Goal: Information Seeking & Learning: Learn about a topic

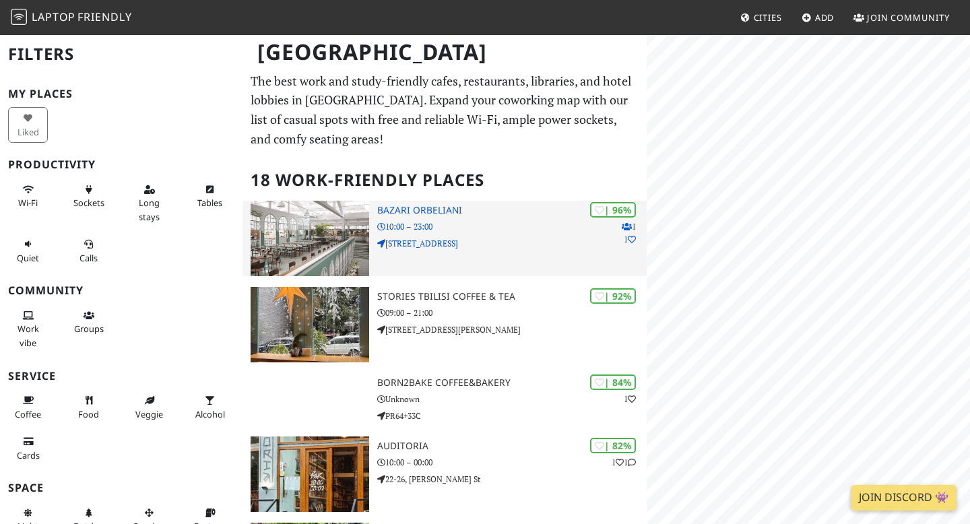
scroll to position [23, 0]
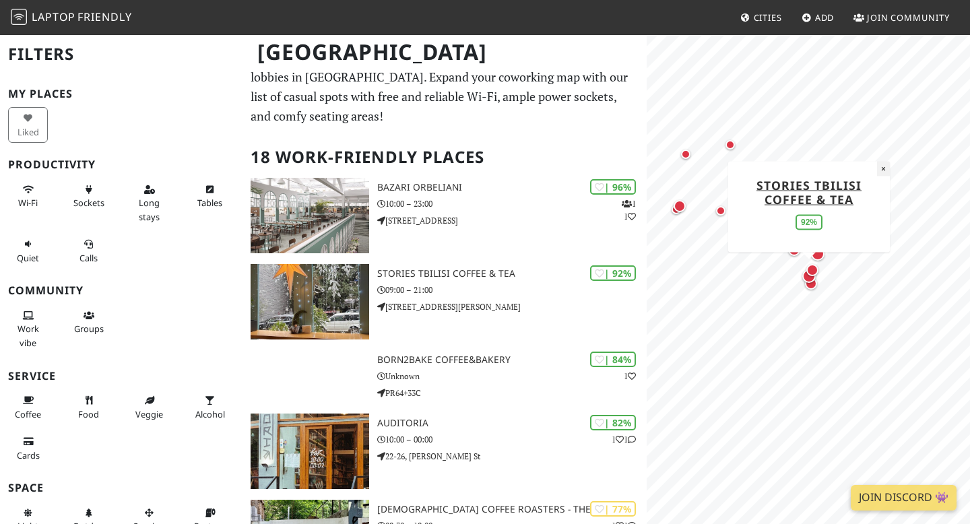
click at [883, 170] on button "×" at bounding box center [883, 168] width 13 height 15
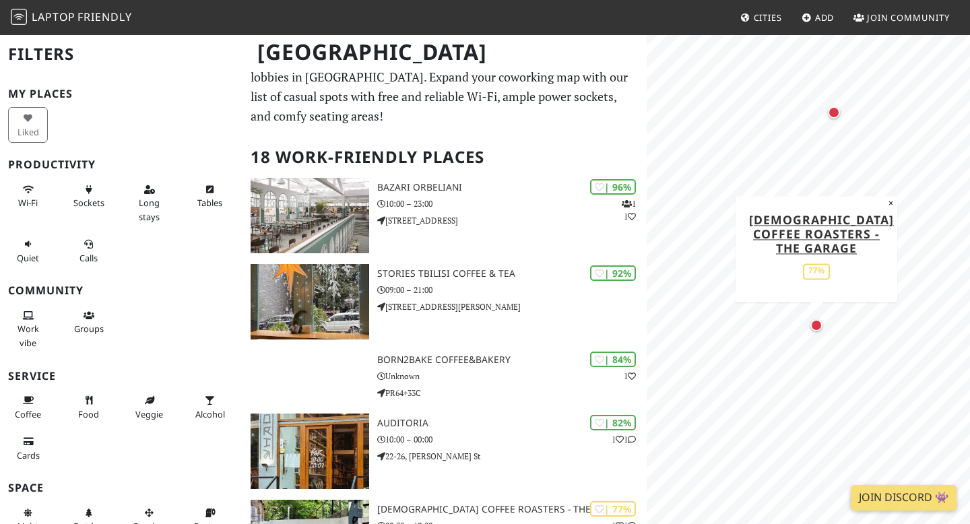
click at [817, 323] on div "Map marker" at bounding box center [816, 325] width 12 height 12
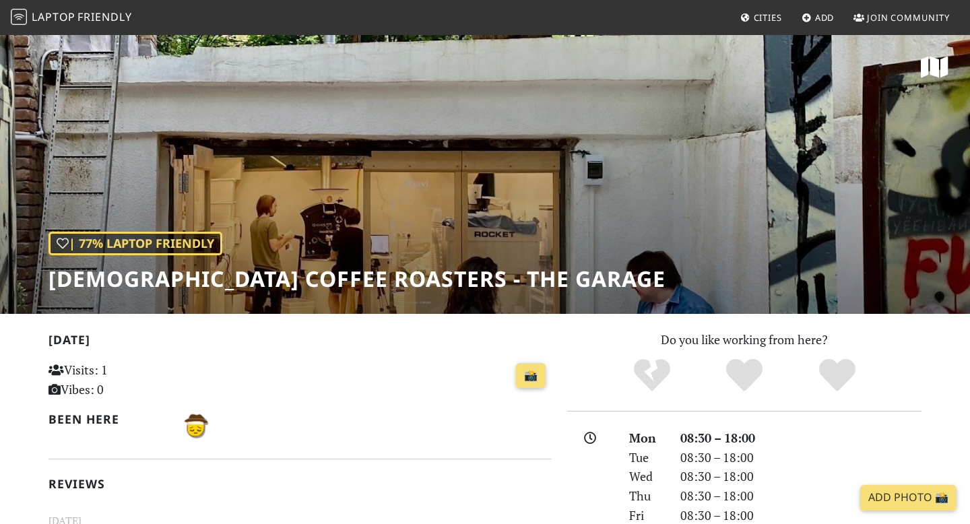
click at [497, 192] on div "| 77% Laptop Friendly Shavi Coffee Roasters - The Garage" at bounding box center [485, 174] width 970 height 280
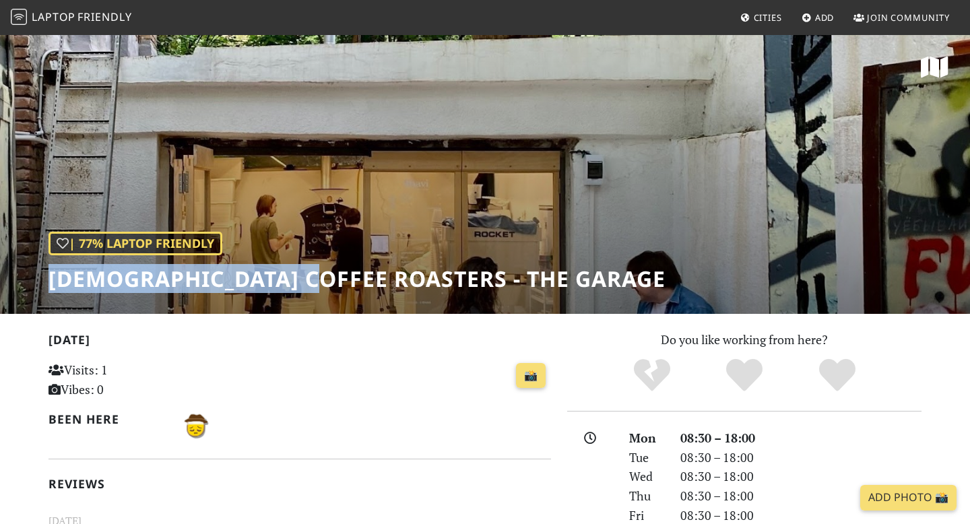
drag, startPoint x: 317, startPoint y: 276, endPoint x: 48, endPoint y: 286, distance: 269.5
click at [48, 286] on div "| 77% Laptop Friendly Shavi Coffee Roasters - The Garage" at bounding box center [485, 174] width 970 height 280
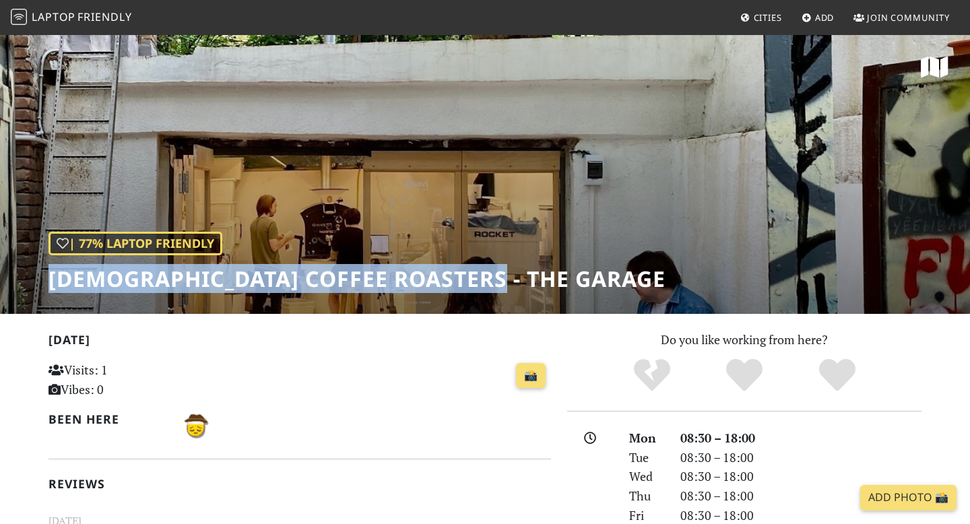
drag, startPoint x: 504, startPoint y: 275, endPoint x: 26, endPoint y: 281, distance: 477.5
click at [26, 281] on div "| 77% Laptop Friendly Shavi Coffee Roasters - The Garage" at bounding box center [485, 174] width 970 height 280
copy h1 "Shavi Coffee Roasters - The Garage"
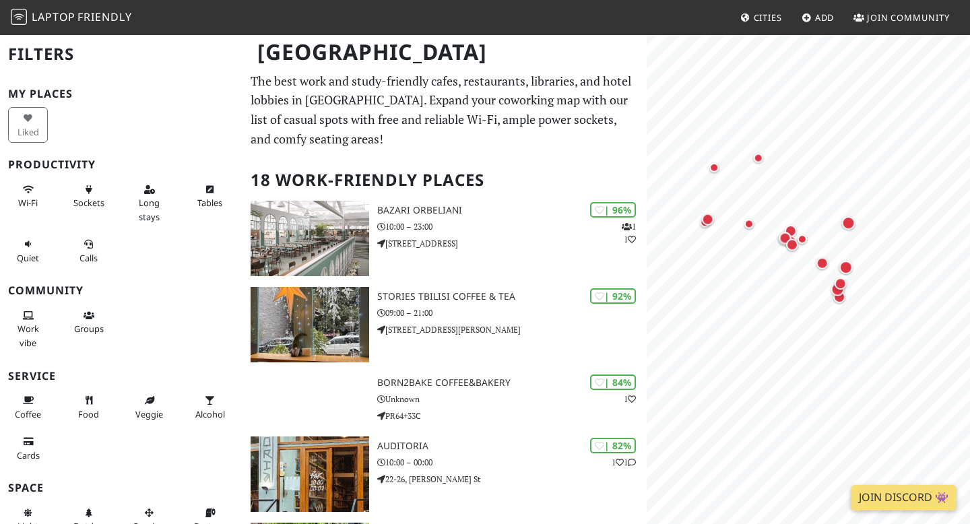
click at [772, 27] on body "Laptop Friendly Cities Add Join Community [GEOGRAPHIC_DATA] Filters My Places L…" at bounding box center [485, 262] width 970 height 524
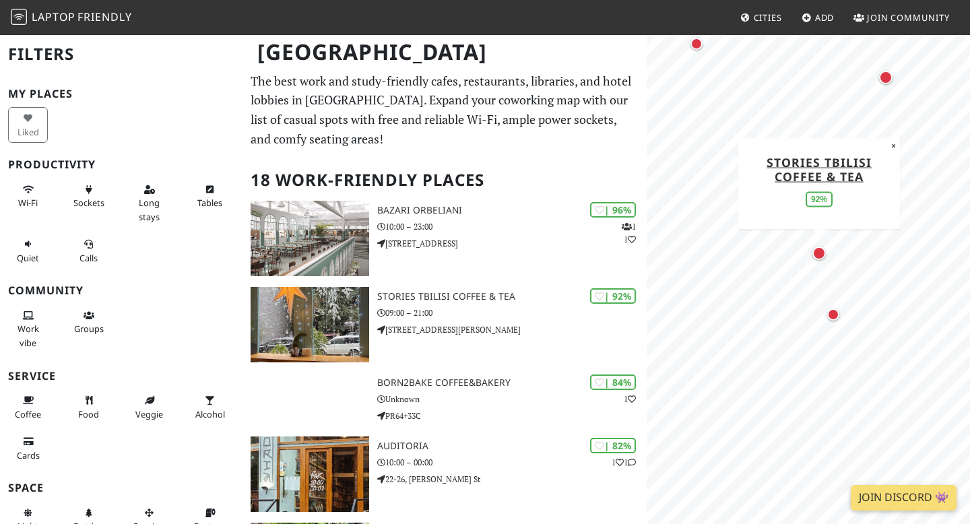
click at [820, 253] on div "Map marker" at bounding box center [818, 252] width 13 height 13
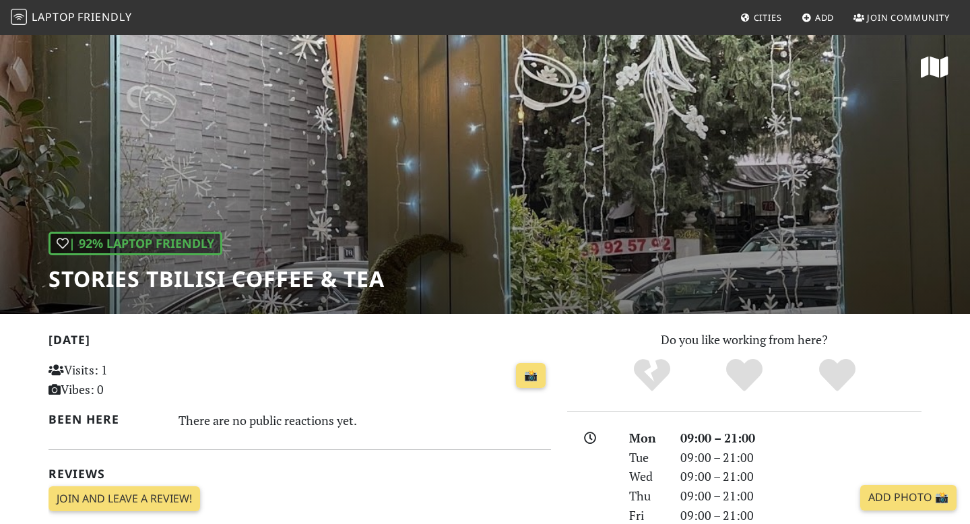
click at [276, 271] on h1 "Stories Tbilisi Coffee & Tea" at bounding box center [216, 279] width 336 height 26
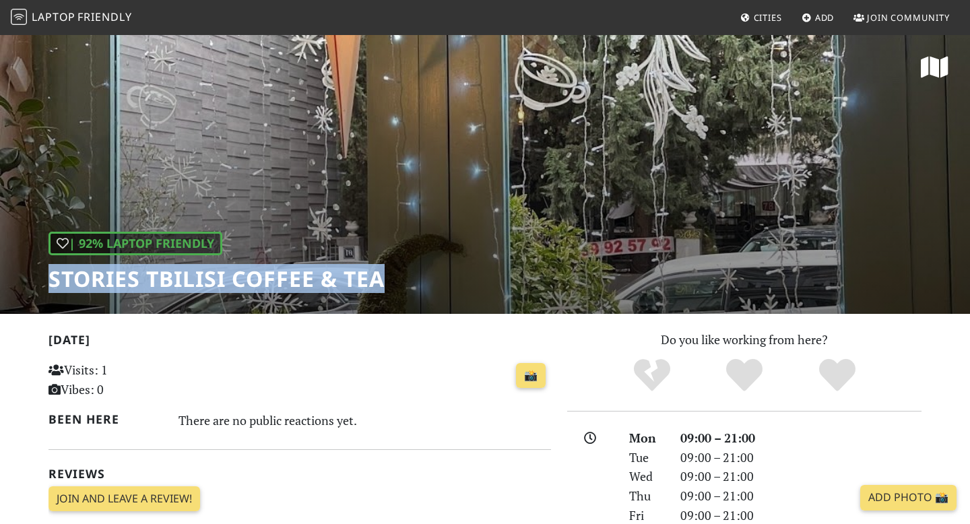
click at [276, 271] on h1 "Stories Tbilisi Coffee & Tea" at bounding box center [216, 279] width 336 height 26
copy div "Stories Tbilisi Coffee & Tea"
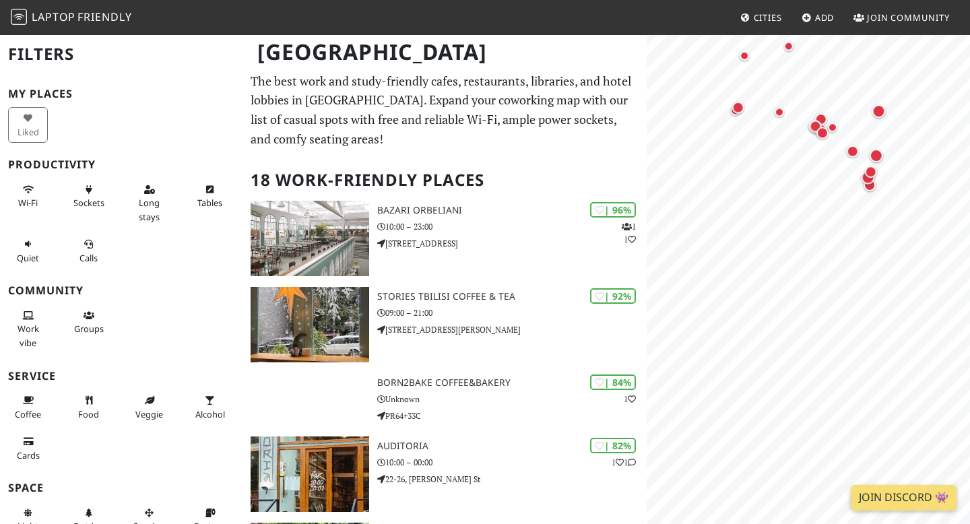
click at [855, 0] on html "Laptop Friendly Cities Add Join Community Tbilisi Filters My Places Liked Produ…" at bounding box center [485, 262] width 970 height 524
click at [879, 113] on div "Map marker" at bounding box center [878, 110] width 13 height 13
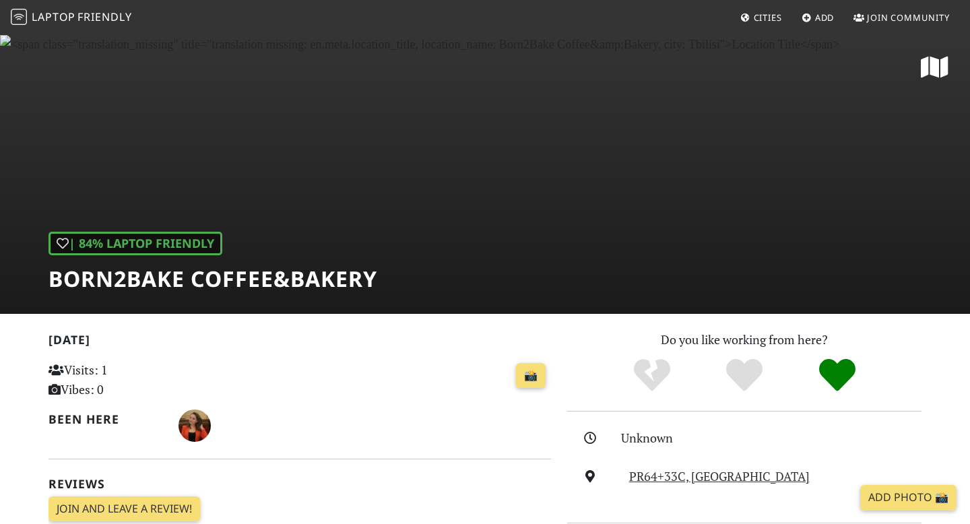
click at [249, 279] on h1 "Born2Bake Coffee&Bakery" at bounding box center [212, 279] width 329 height 26
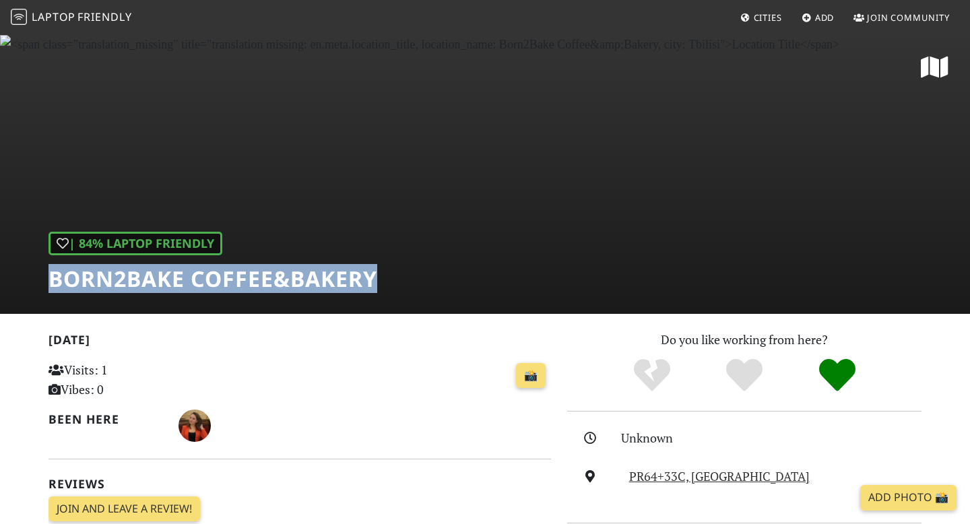
click at [249, 279] on h1 "Born2Bake Coffee&Bakery" at bounding box center [212, 279] width 329 height 26
copy div "Born2Bake Coffee&Bakery"
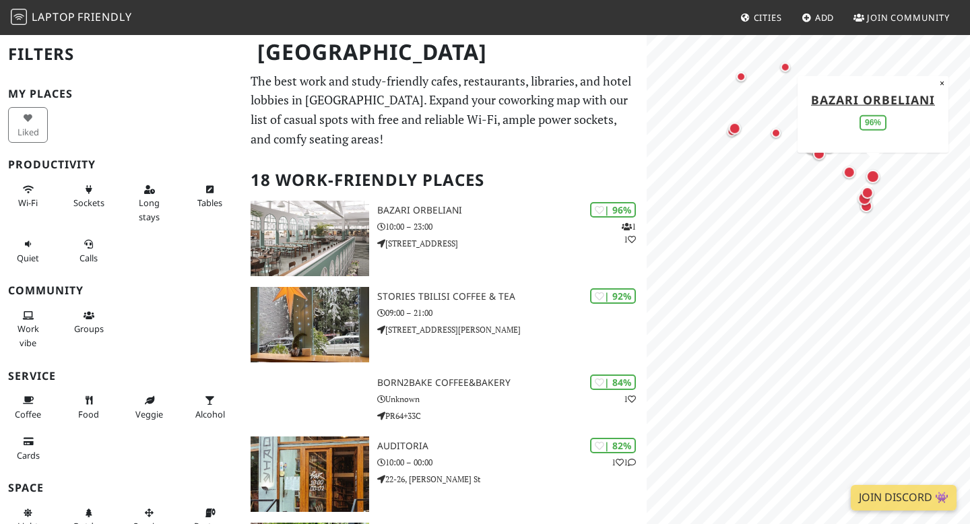
click at [739, 0] on body "Laptop Friendly Cities Add Join Community Tbilisi Filters My Places Liked Produ…" at bounding box center [485, 262] width 970 height 524
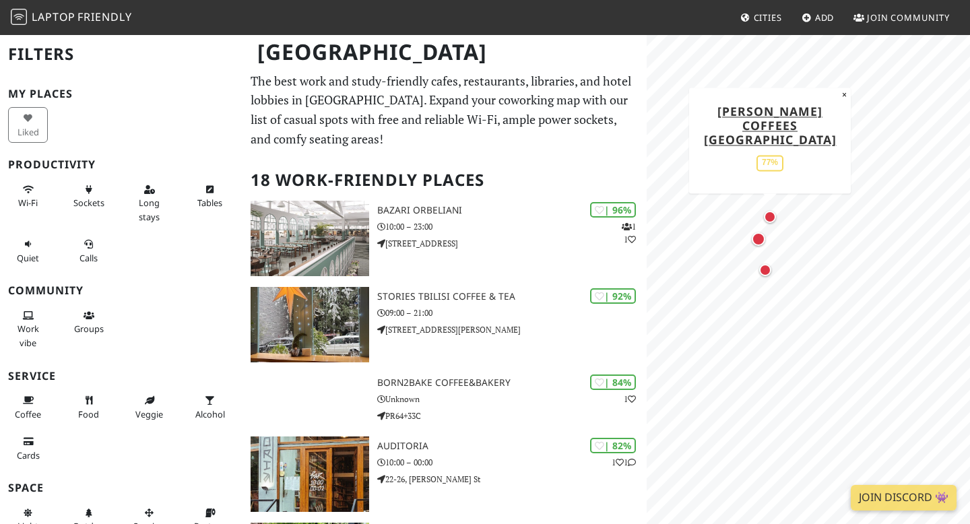
click at [767, 213] on div "Map marker" at bounding box center [770, 217] width 12 height 12
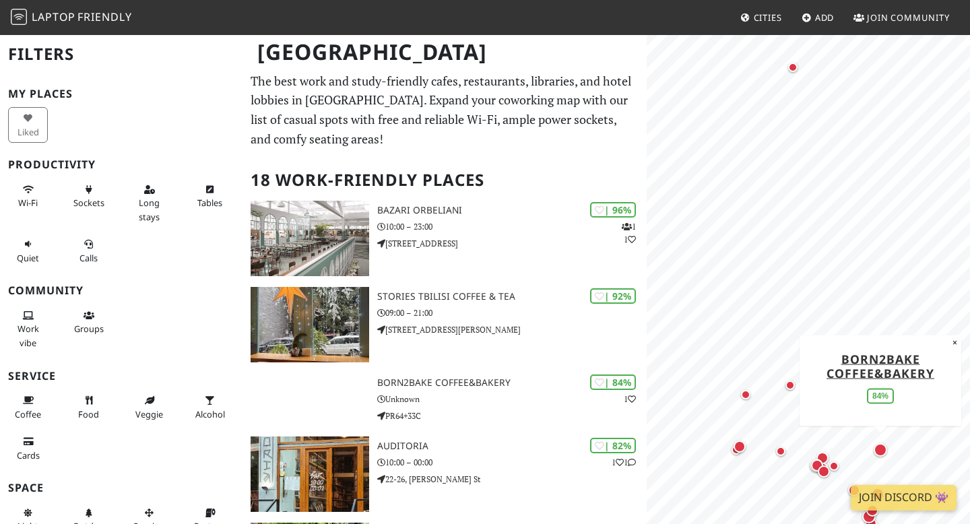
scroll to position [118, 0]
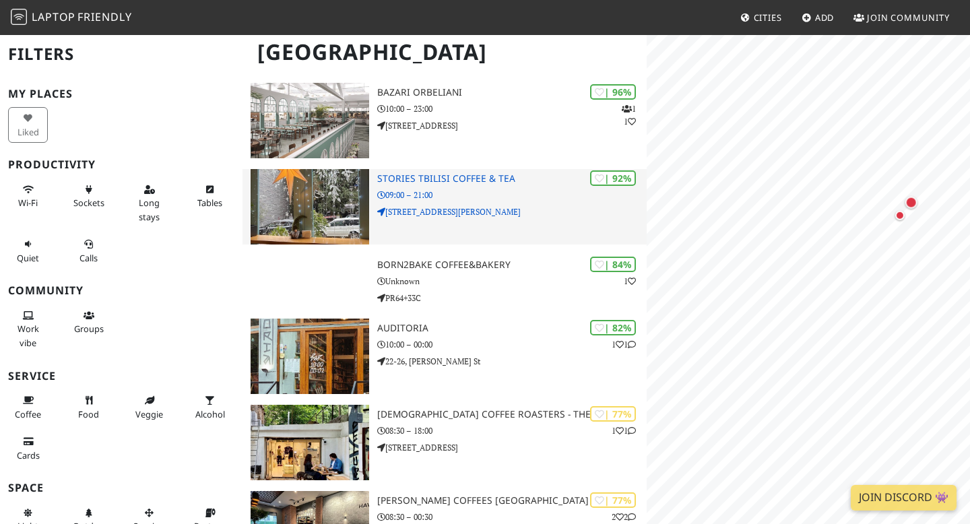
drag, startPoint x: 696, startPoint y: 262, endPoint x: 638, endPoint y: 210, distance: 77.7
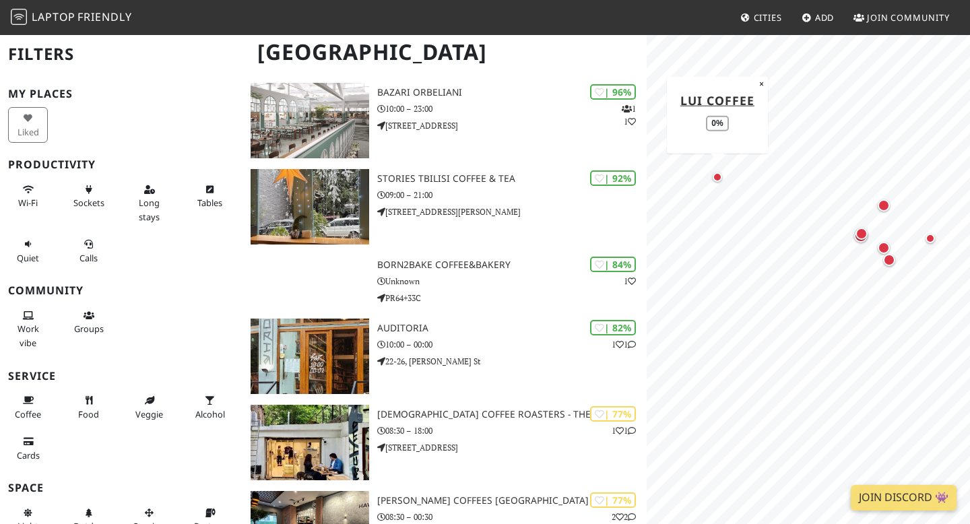
click at [715, 182] on div "Map marker" at bounding box center [717, 177] width 16 height 16
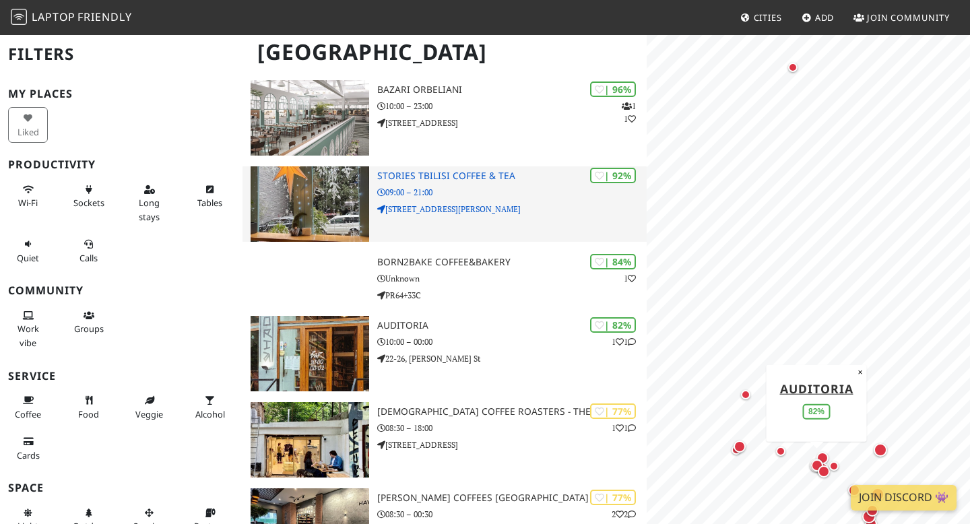
scroll to position [123, 0]
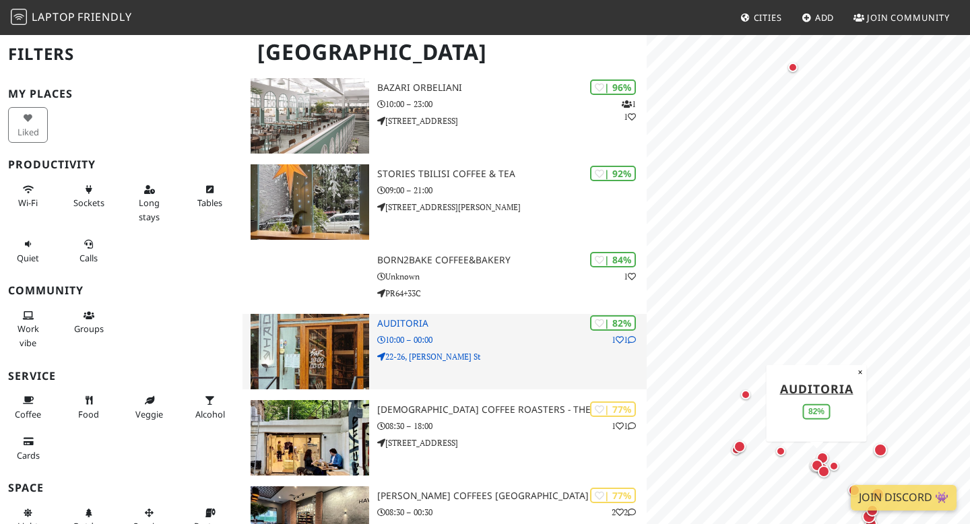
click at [398, 327] on h3 "Auditoria" at bounding box center [511, 323] width 269 height 11
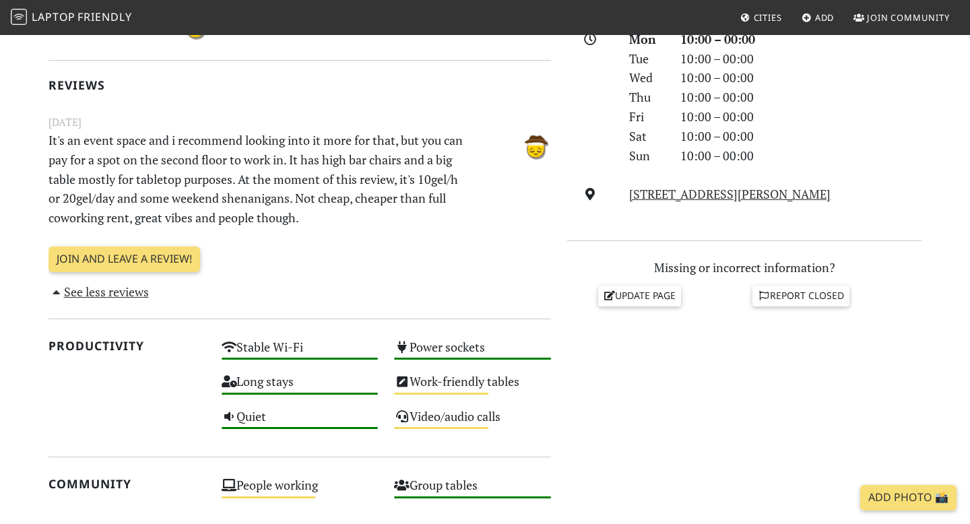
scroll to position [399, 0]
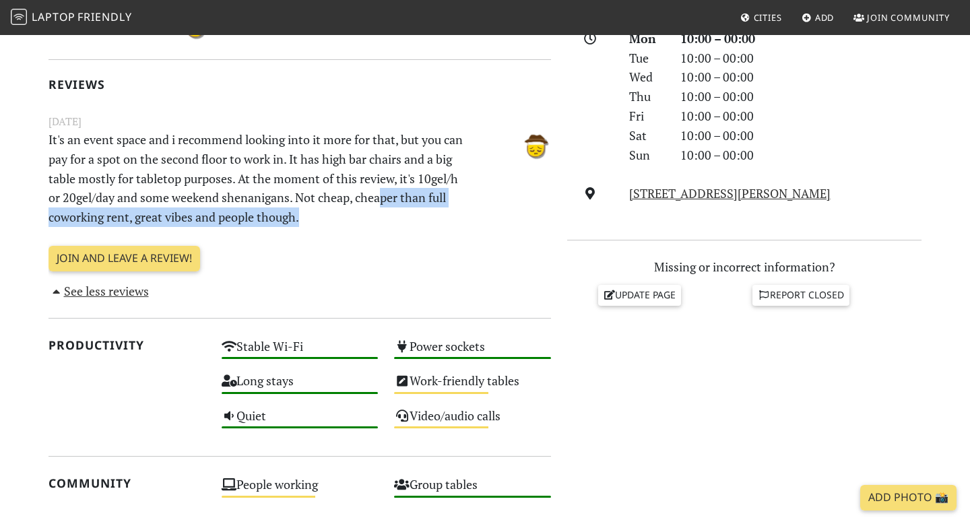
drag, startPoint x: 453, startPoint y: 222, endPoint x: 428, endPoint y: 208, distance: 28.3
click at [426, 203] on p "It's an event space and i recommend looking into it more for that, but you can …" at bounding box center [256, 178] width 432 height 97
drag, startPoint x: 397, startPoint y: 197, endPoint x: 405, endPoint y: 213, distance: 19.0
click at [405, 213] on p "It's an event space and i recommend looking into it more for that, but you can …" at bounding box center [256, 178] width 432 height 97
click at [406, 212] on p "It's an event space and i recommend looking into it more for that, but you can …" at bounding box center [256, 178] width 432 height 97
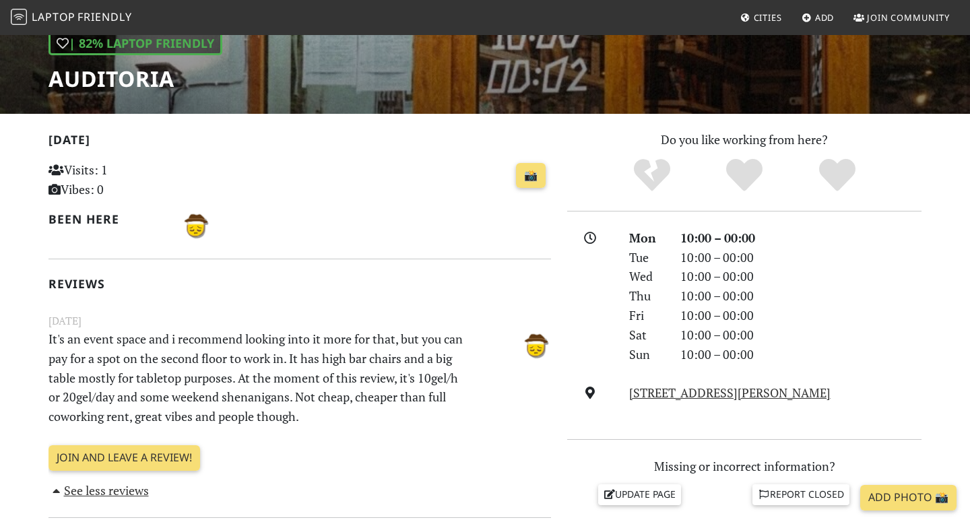
scroll to position [1, 0]
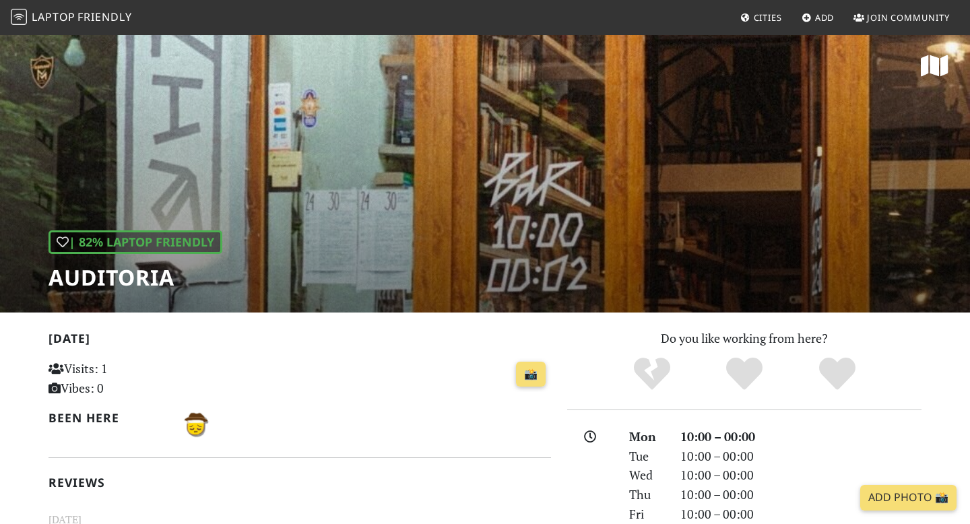
click at [641, 105] on div "| 82% Laptop Friendly Auditoria" at bounding box center [485, 172] width 970 height 280
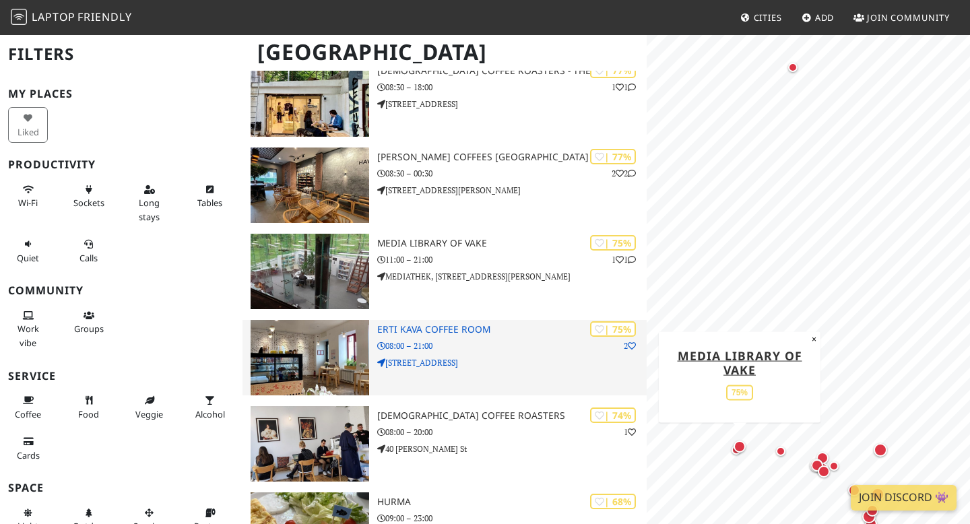
scroll to position [469, 0]
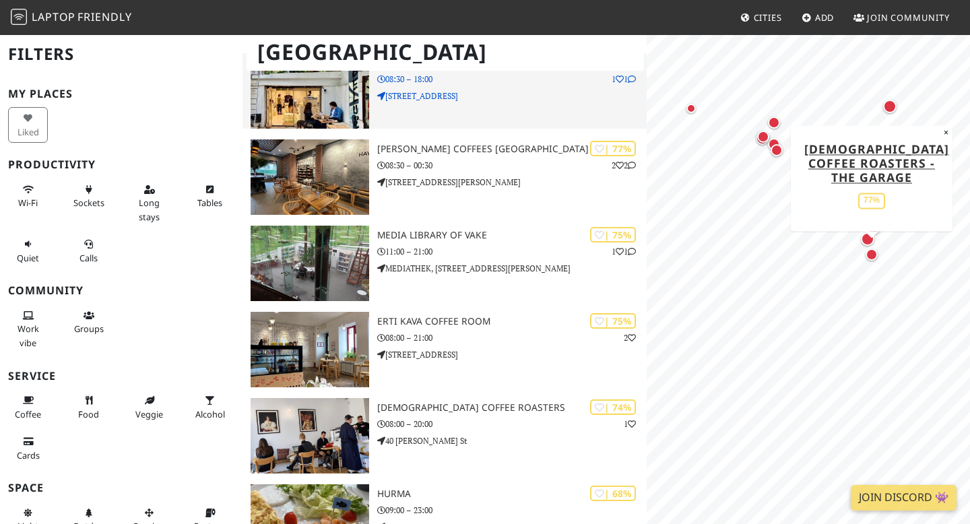
drag, startPoint x: 511, startPoint y: 321, endPoint x: 420, endPoint y: 104, distance: 234.5
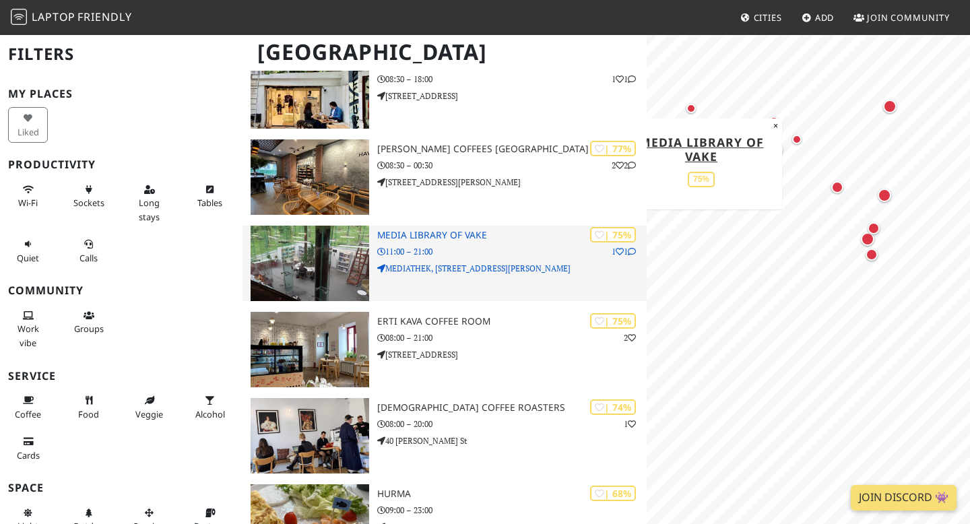
click at [512, 240] on h3 "Media library of Vake" at bounding box center [511, 235] width 269 height 11
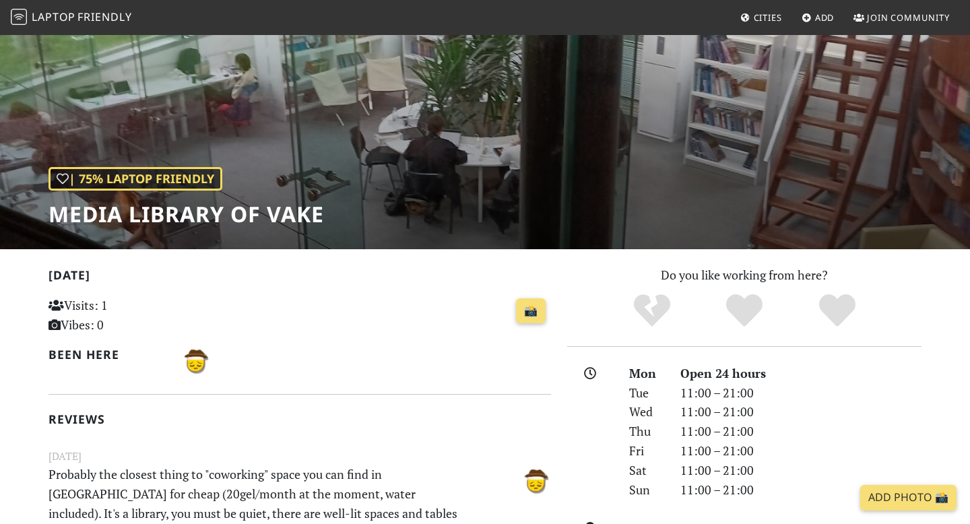
scroll to position [78, 0]
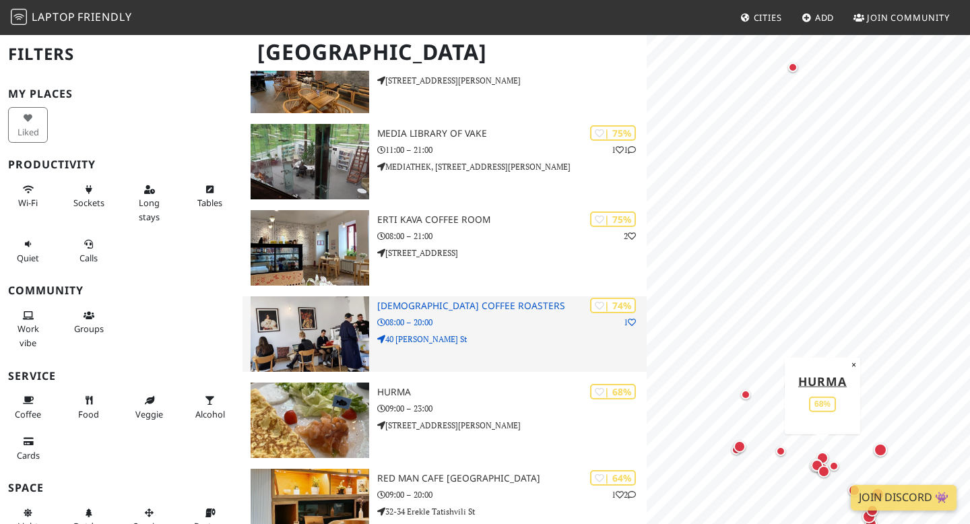
scroll to position [574, 0]
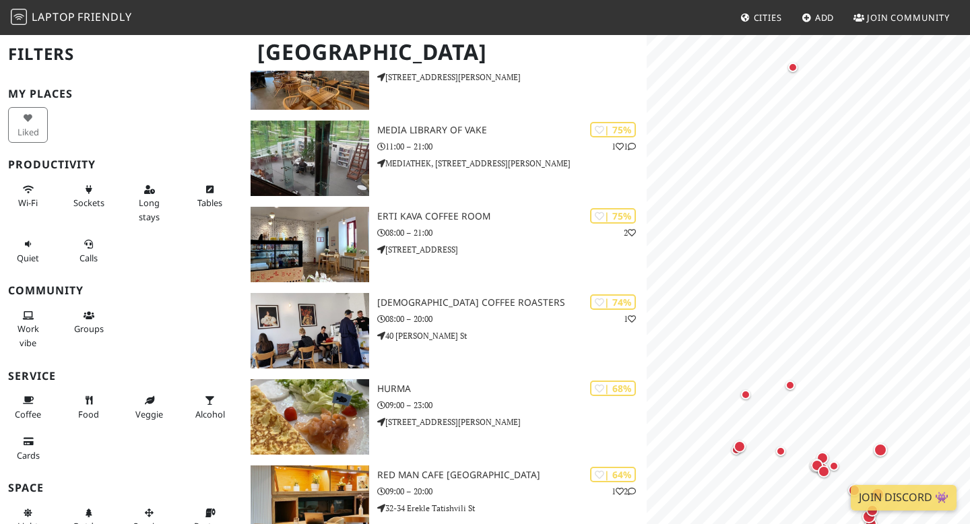
click at [614, 53] on h1 "Tbilisi" at bounding box center [444, 52] width 397 height 37
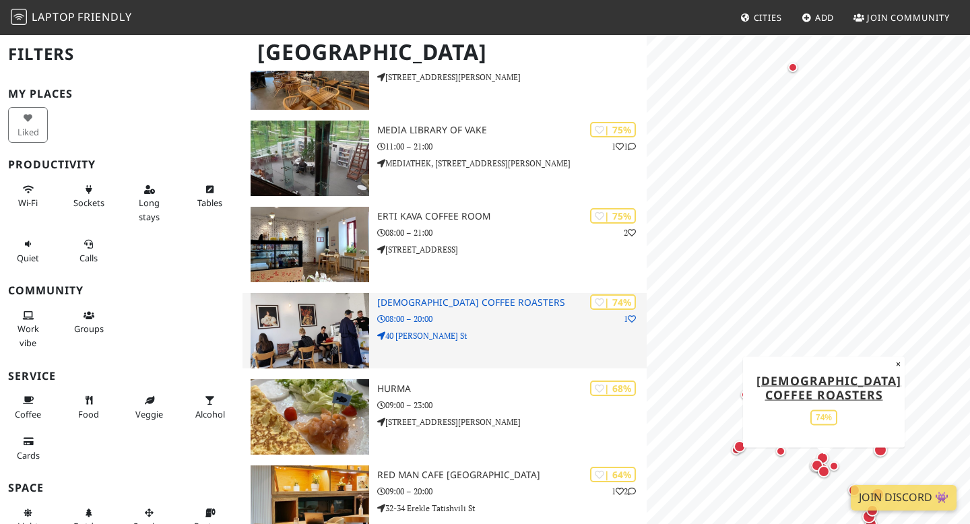
click at [313, 346] on img at bounding box center [309, 330] width 119 height 75
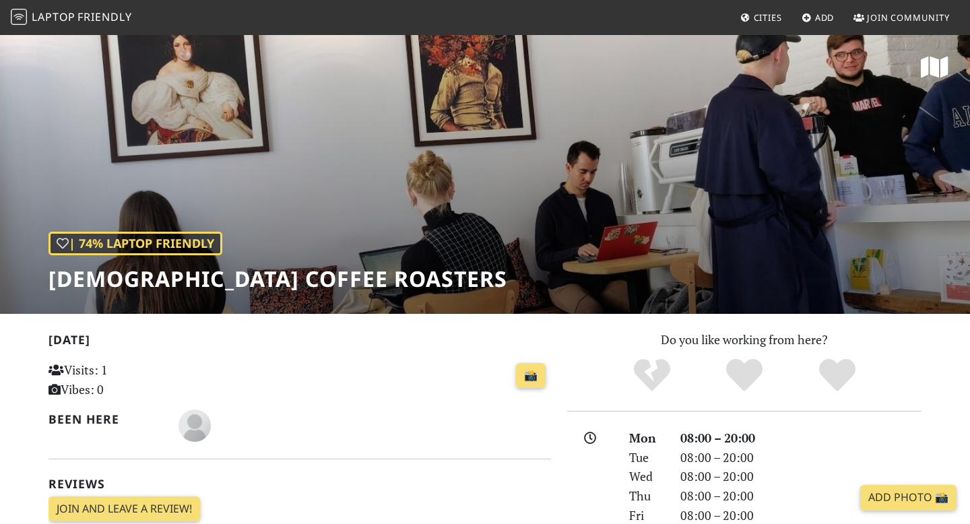
click at [76, 20] on span "Laptop Friendly" at bounding box center [71, 16] width 121 height 15
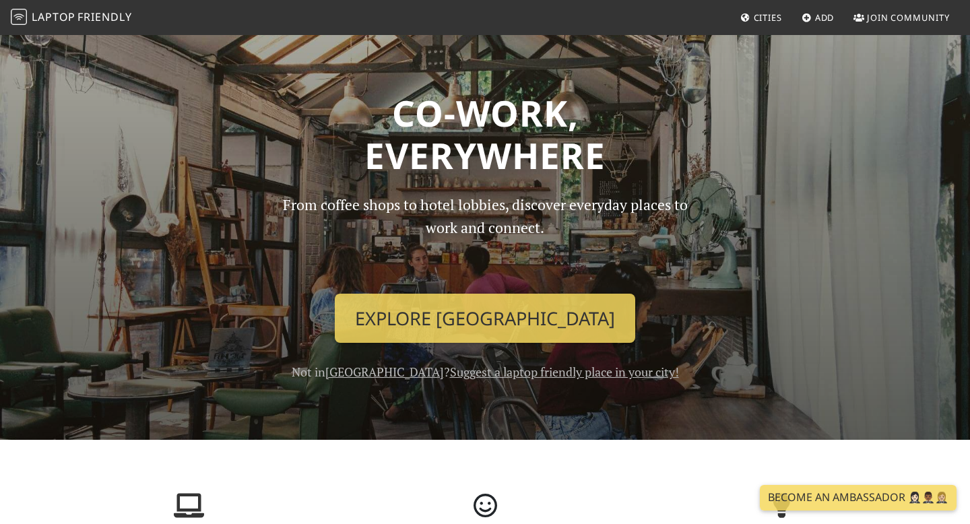
drag, startPoint x: 0, startPoint y: 0, endPoint x: 748, endPoint y: 14, distance: 748.3
click at [748, 14] on link "Cities" at bounding box center [761, 17] width 53 height 24
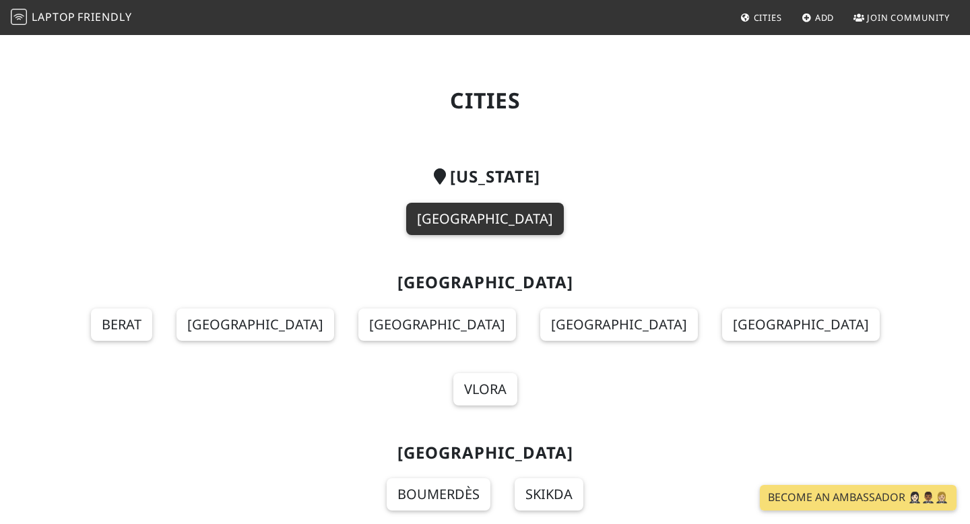
click at [474, 219] on link "[GEOGRAPHIC_DATA]" at bounding box center [485, 219] width 158 height 32
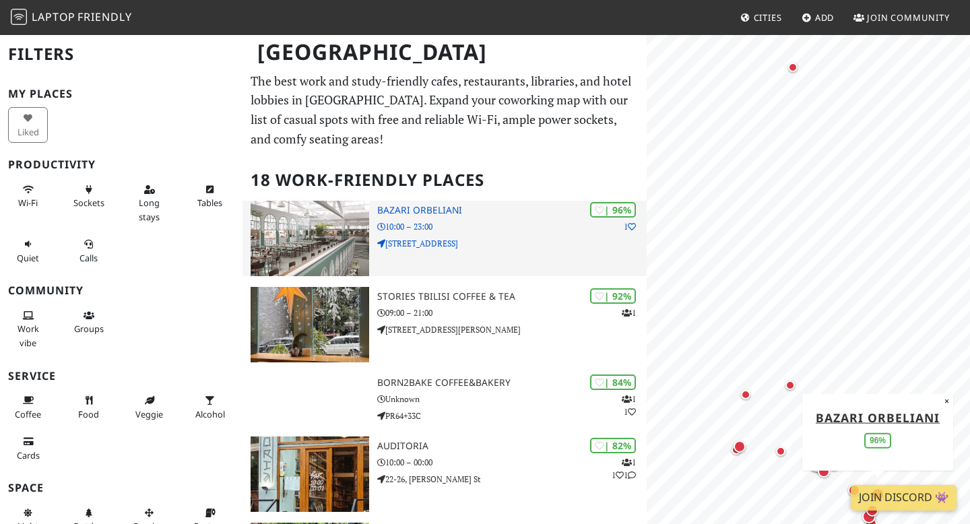
click at [308, 253] on img at bounding box center [309, 238] width 119 height 75
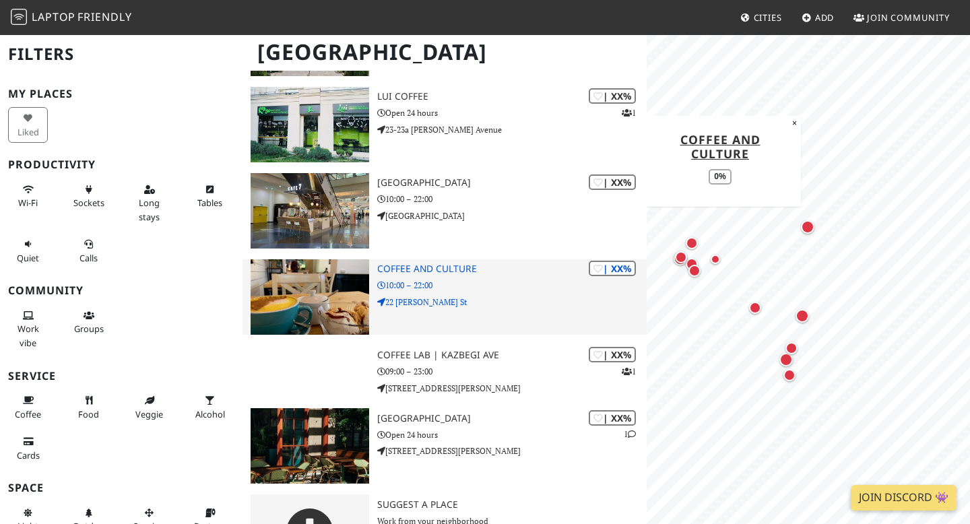
scroll to position [1268, 0]
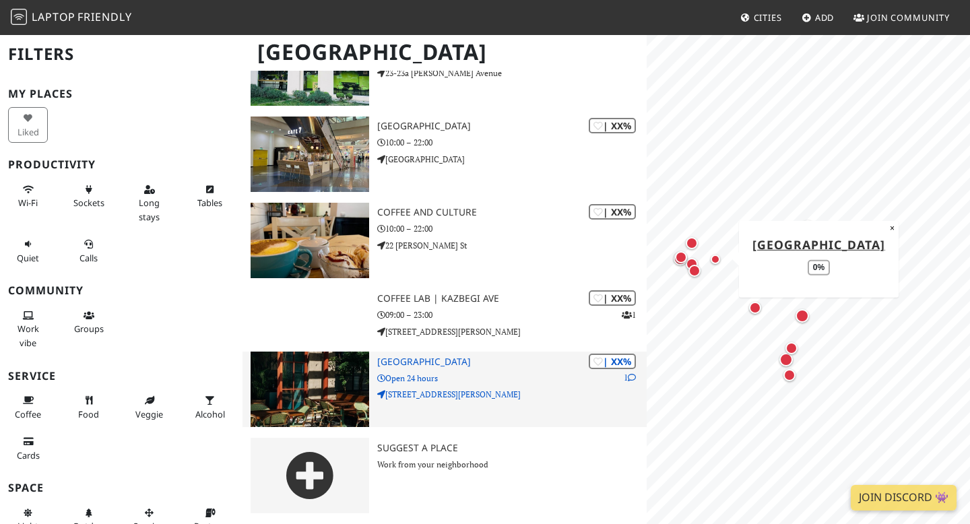
click at [426, 368] on div "| XX% 1 Stamba Hotel Open 24 hours 14, 0108 Merab Kostava St" at bounding box center [511, 389] width 269 height 75
